Goal: Book appointment/travel/reservation

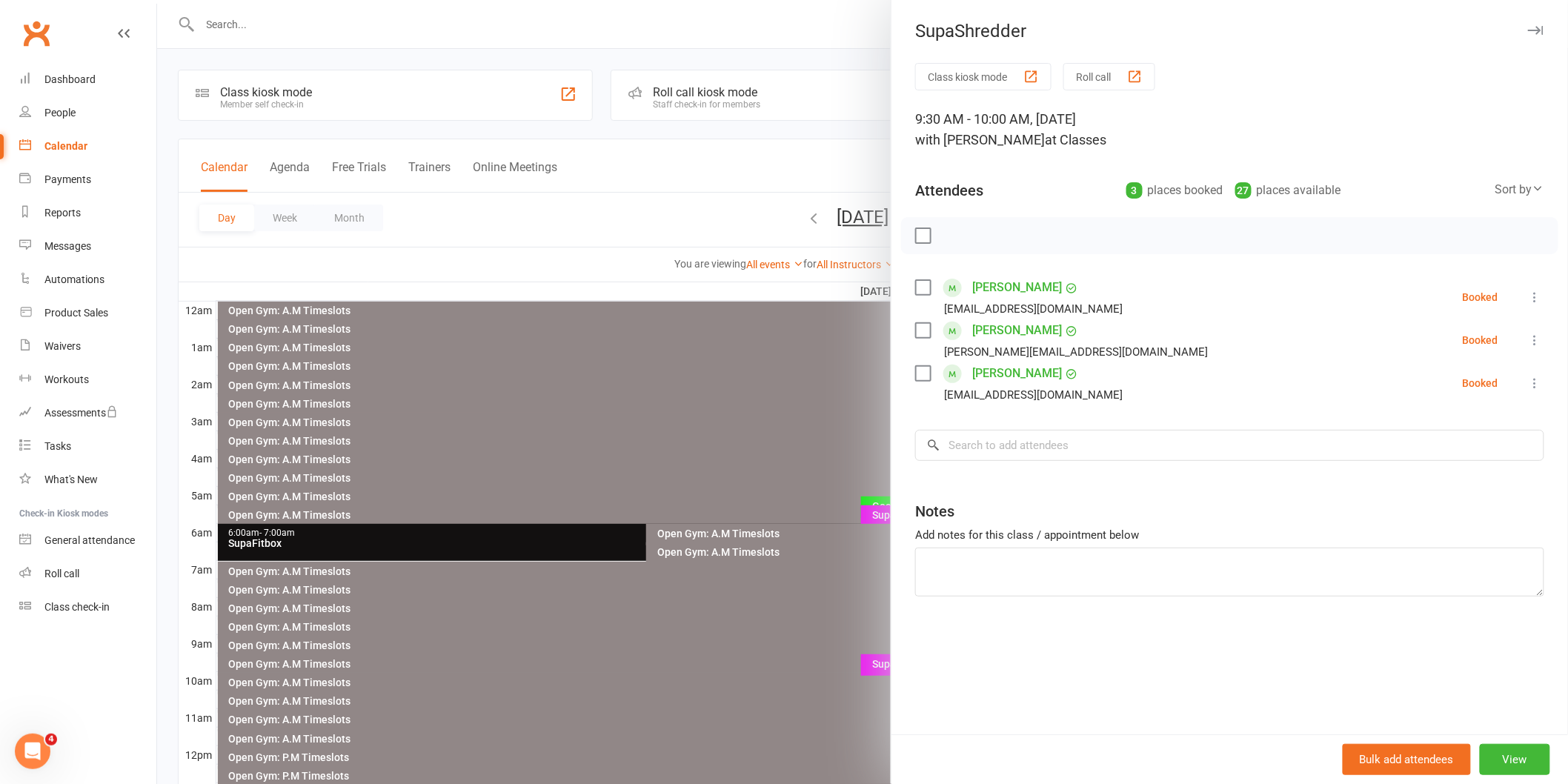
click at [662, 430] on div at bounding box center [862, 392] width 1411 height 784
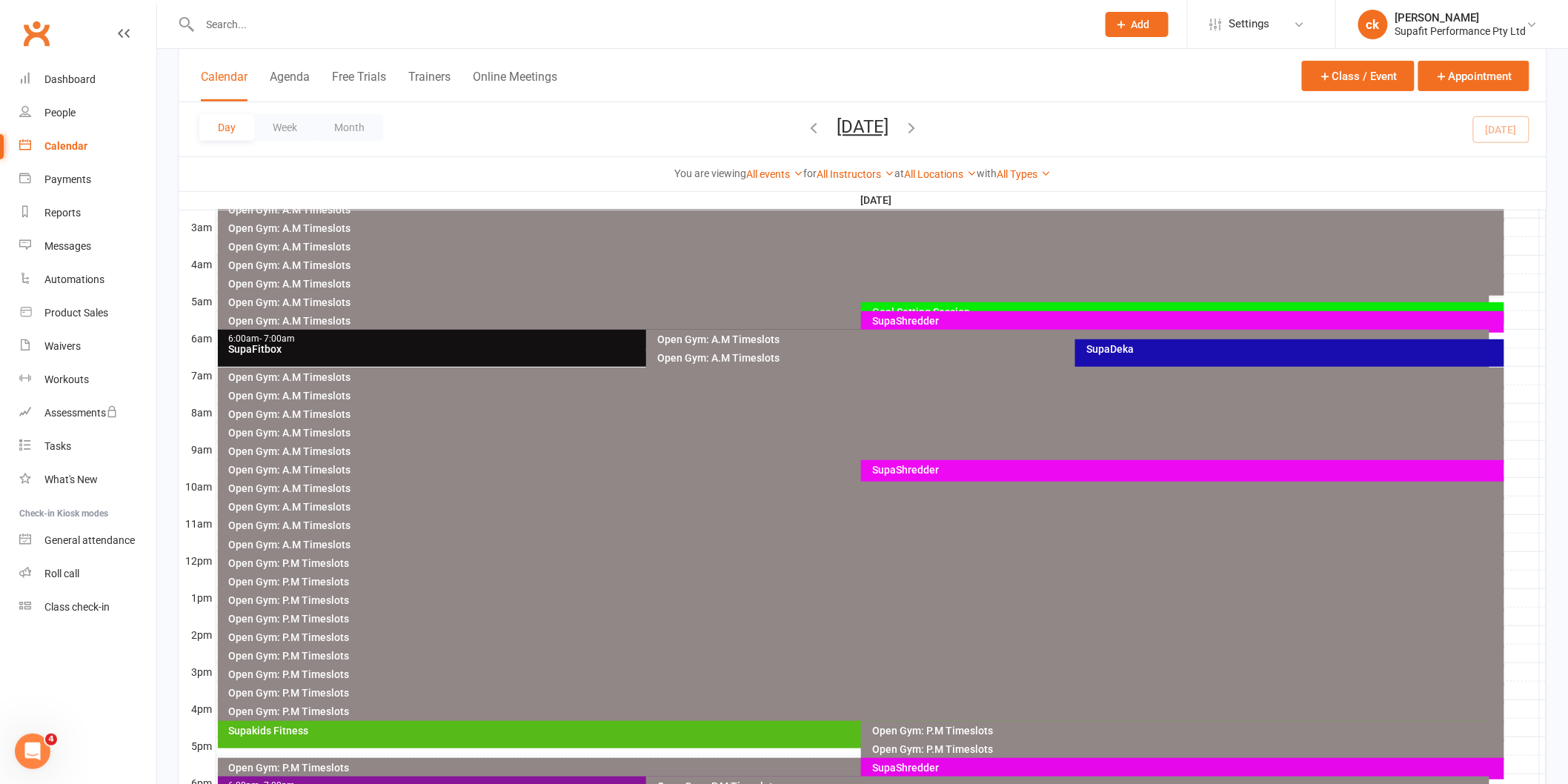
scroll to position [82, 0]
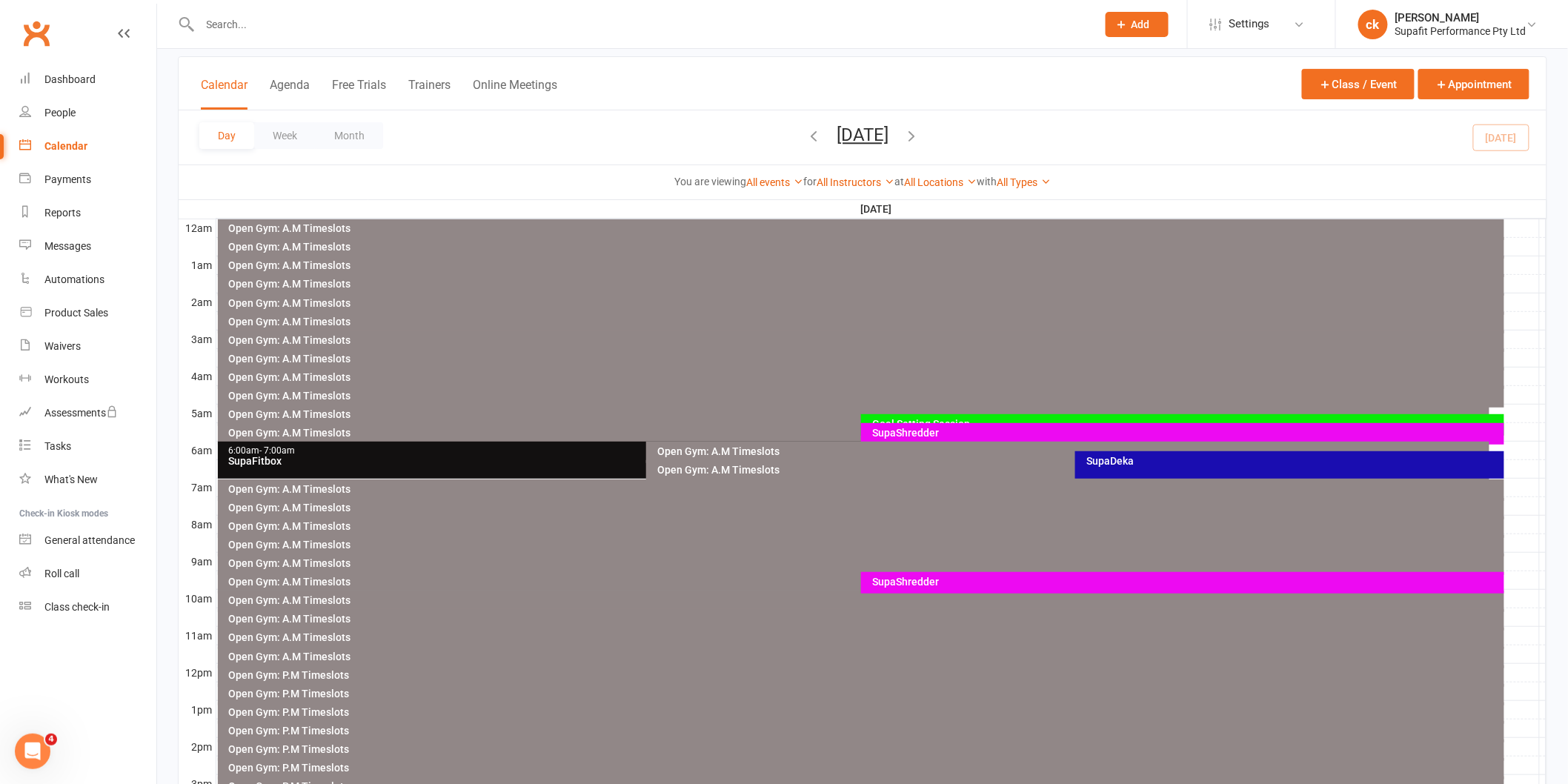
click at [906, 586] on div "SupaShredder" at bounding box center [1187, 582] width 630 height 11
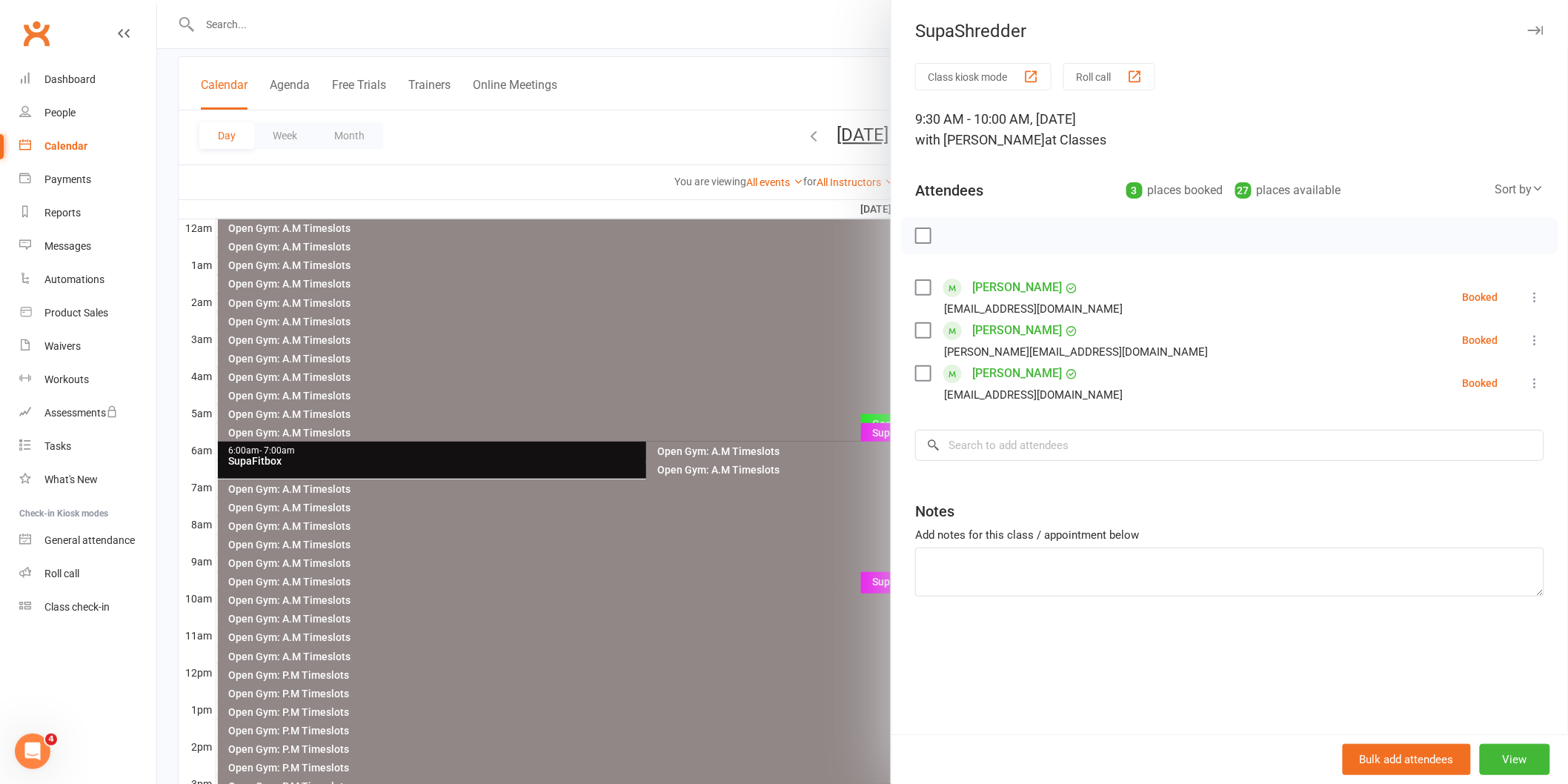
click at [701, 655] on div at bounding box center [862, 392] width 1411 height 784
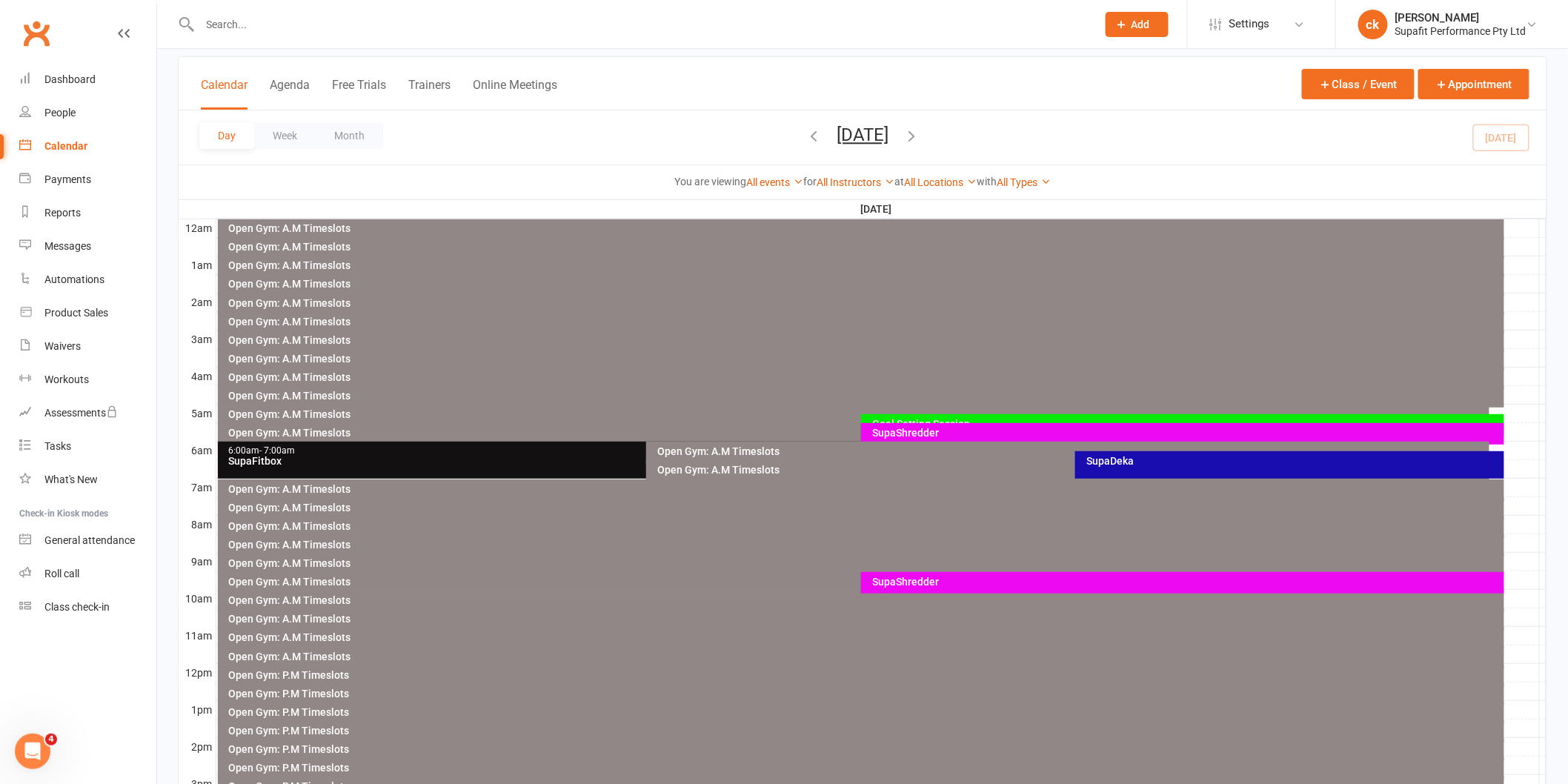
click at [963, 587] on div "SupaShredder" at bounding box center [1182, 583] width 643 height 22
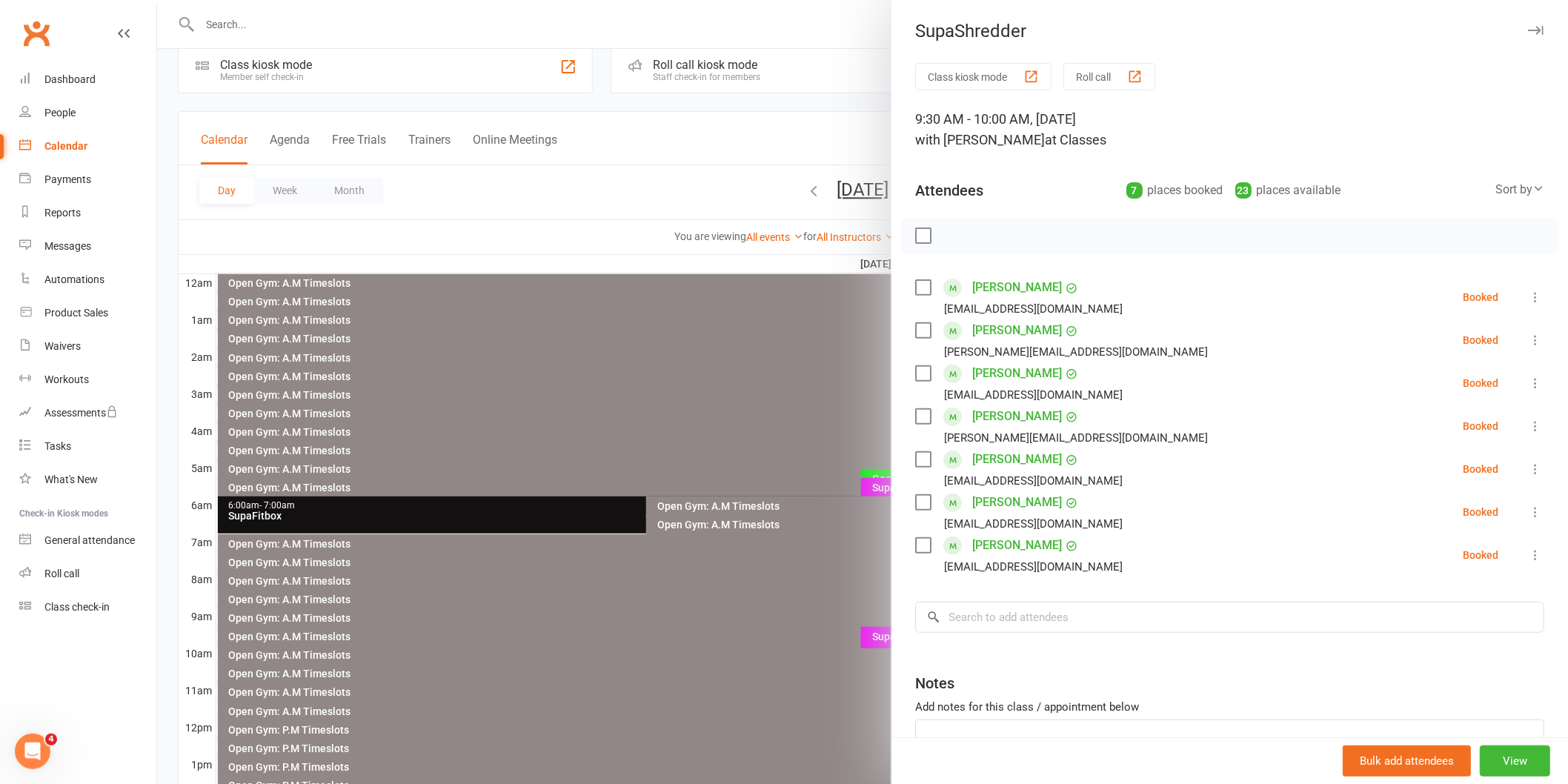
scroll to position [0, 0]
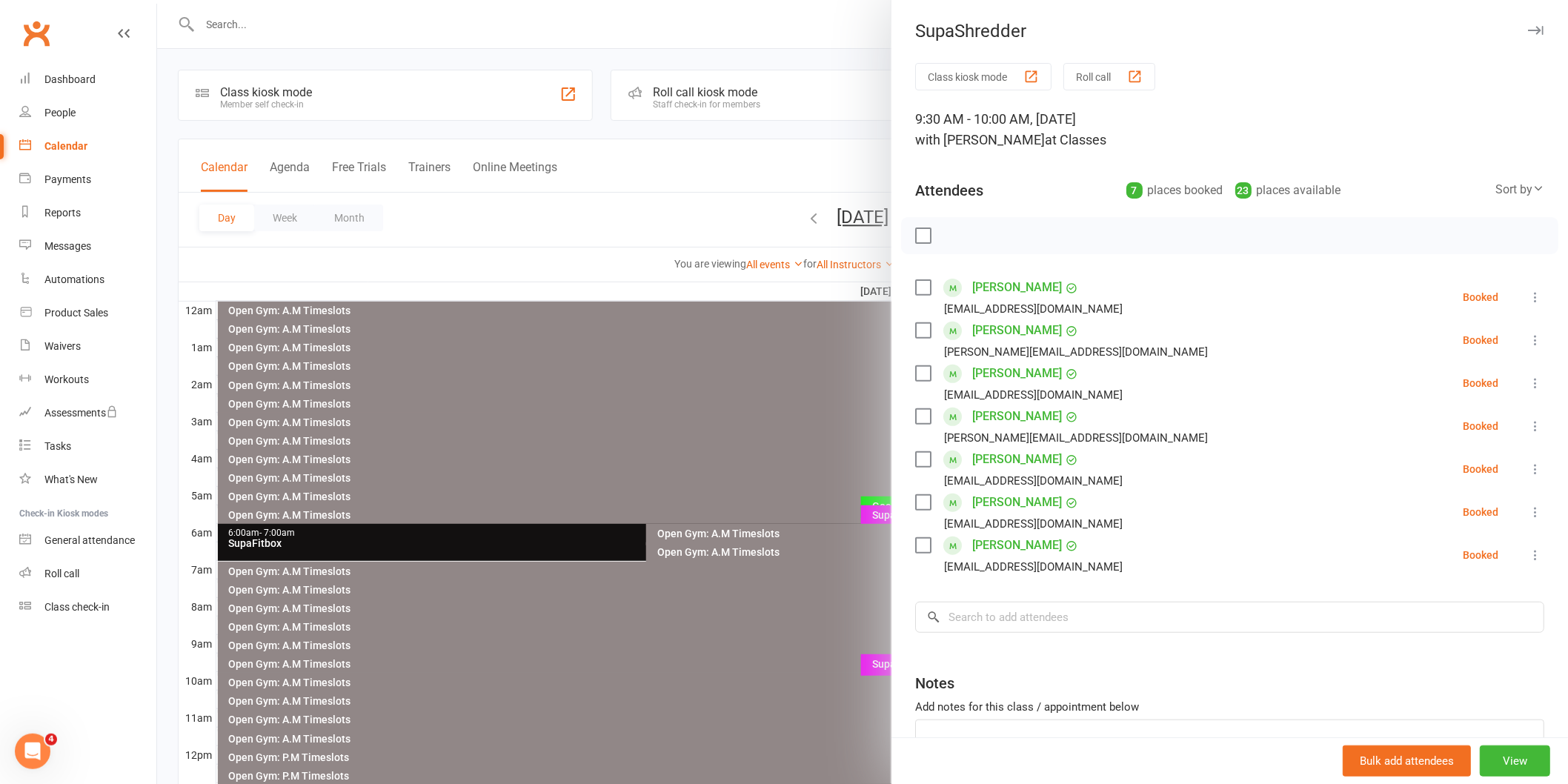
click at [920, 232] on label at bounding box center [923, 236] width 15 height 15
click at [917, 416] on label at bounding box center [923, 417] width 15 height 15
click at [916, 372] on label at bounding box center [923, 374] width 15 height 15
click at [948, 239] on icon "button" at bounding box center [956, 236] width 17 height 17
click at [1024, 623] on input "search" at bounding box center [1230, 617] width 629 height 31
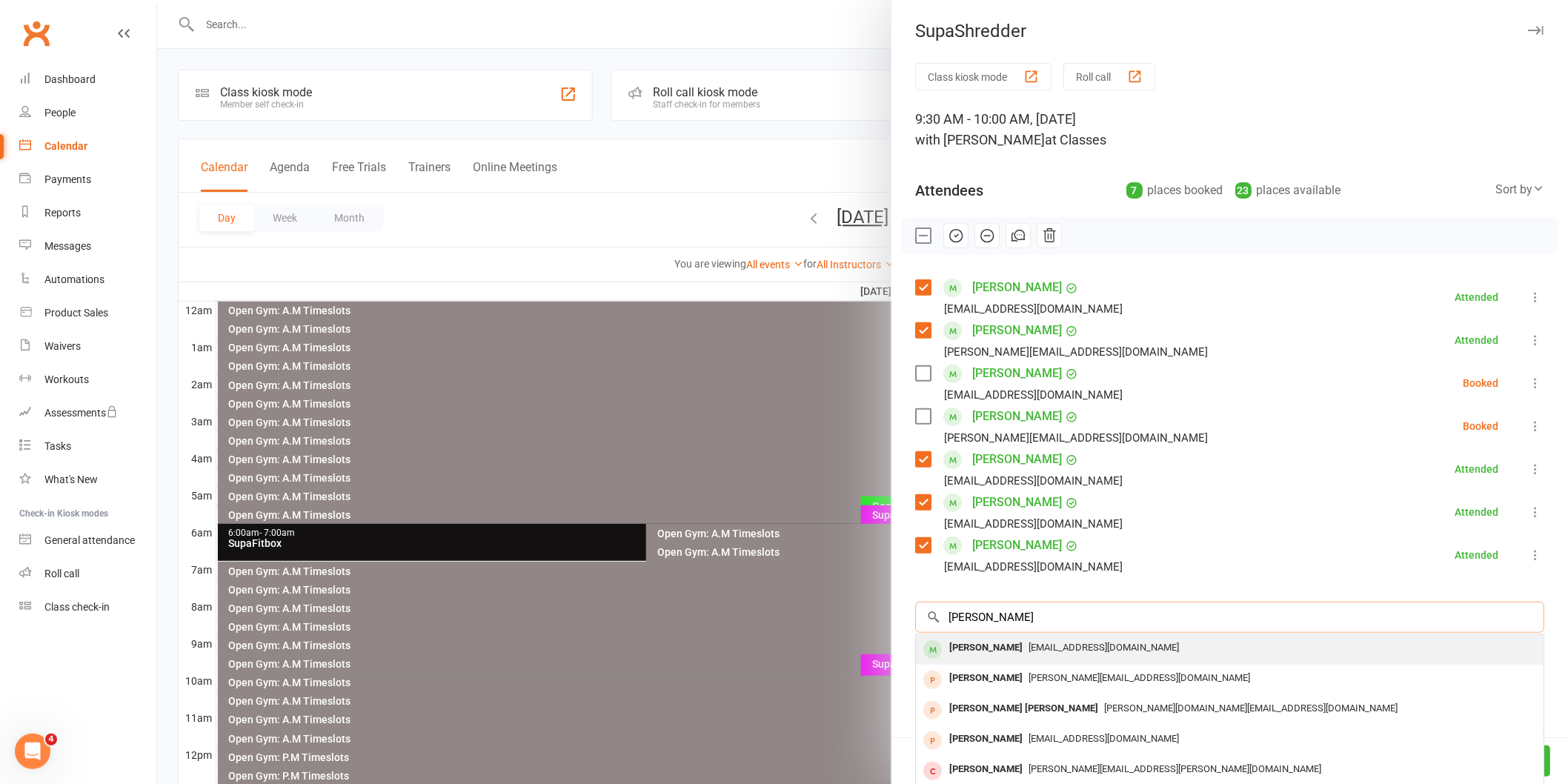
type input "[PERSON_NAME]"
click at [971, 650] on div "[PERSON_NAME]" at bounding box center [985, 648] width 85 height 22
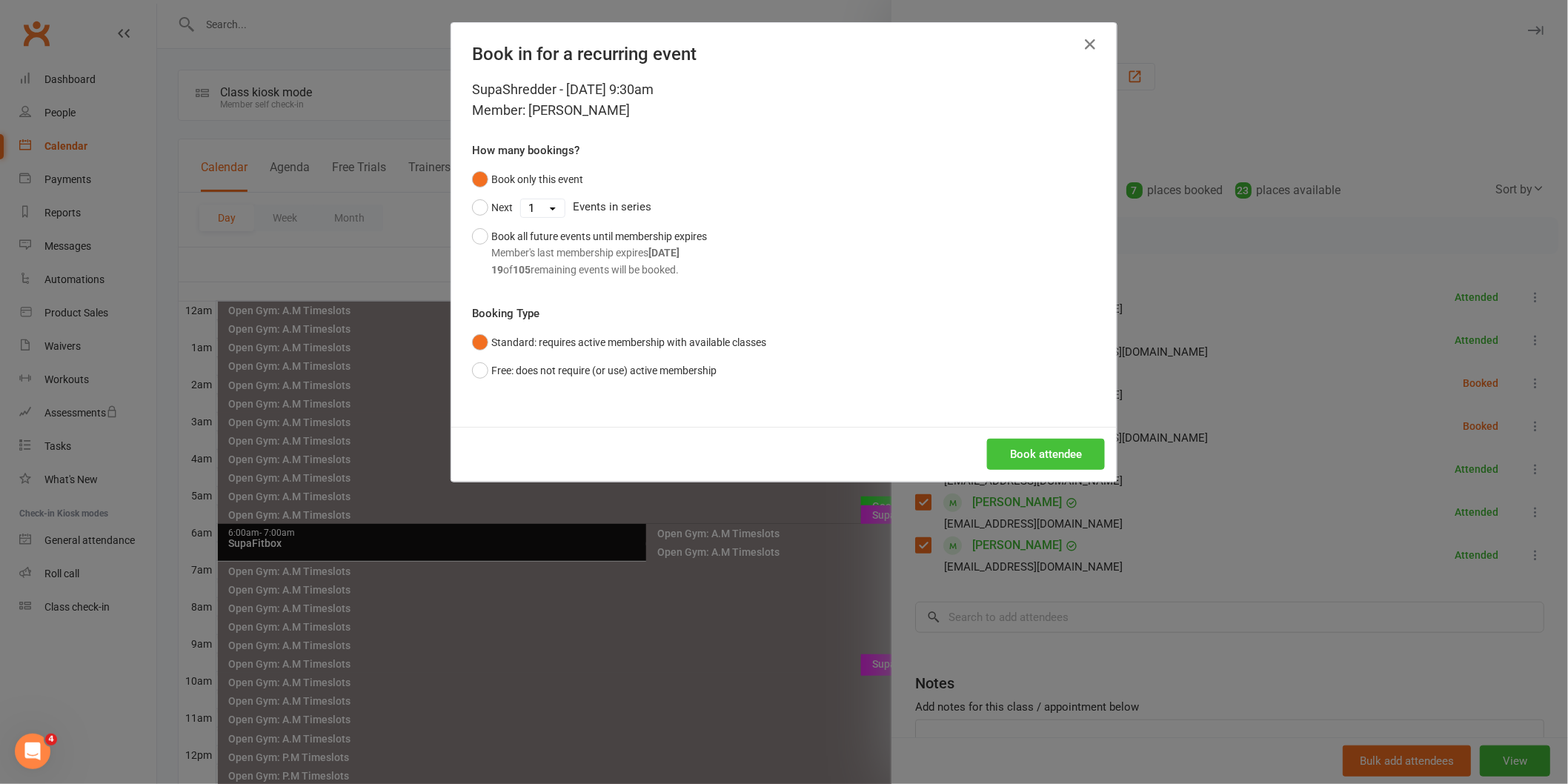
click at [1034, 457] on button "Book attendee" at bounding box center [1046, 454] width 118 height 31
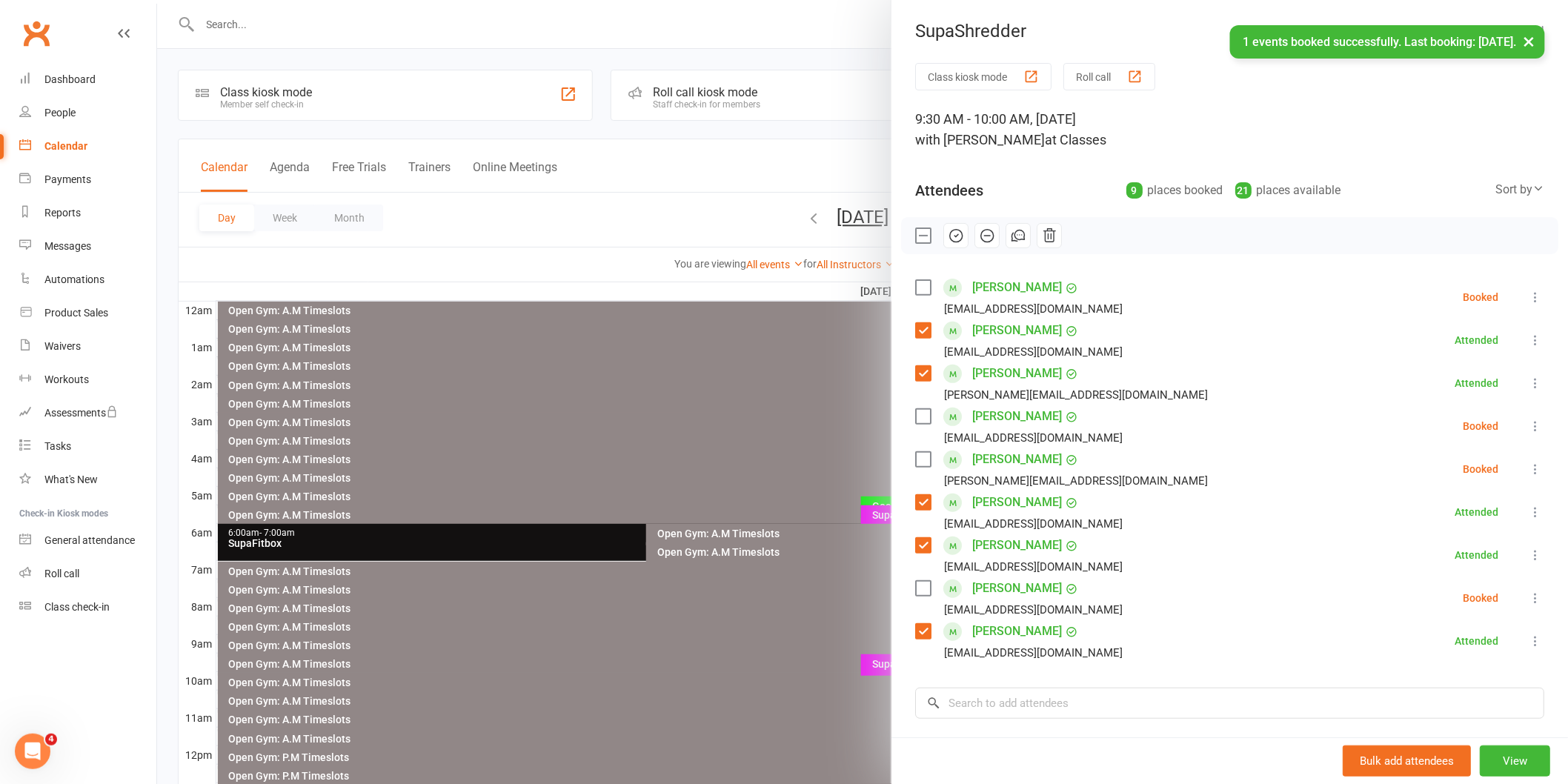
click at [917, 589] on label at bounding box center [923, 589] width 15 height 15
click at [951, 239] on icon "button" at bounding box center [956, 236] width 17 height 17
click at [994, 461] on link "[PERSON_NAME]" at bounding box center [1017, 459] width 90 height 23
